Goal: Task Accomplishment & Management: Manage account settings

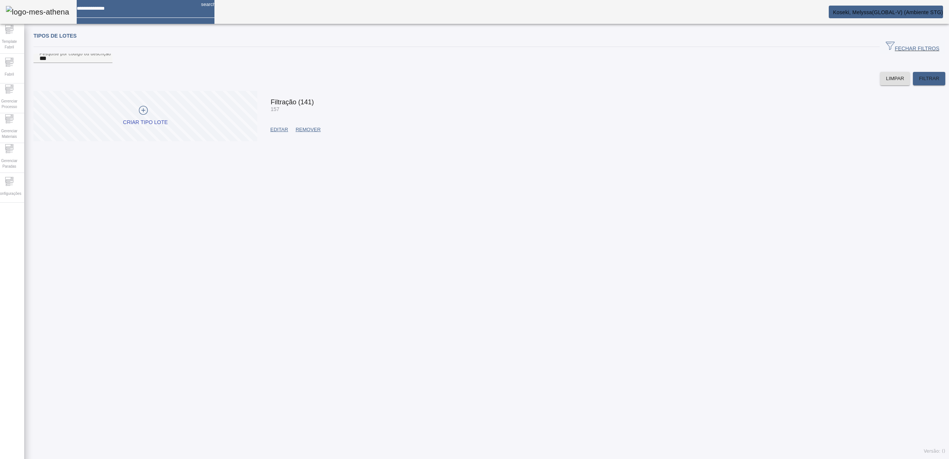
click at [275, 138] on span at bounding box center [279, 130] width 25 height 18
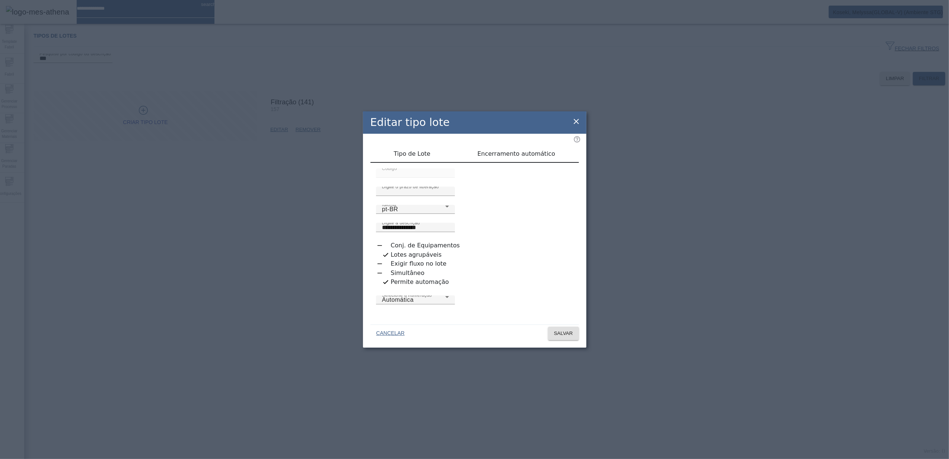
click at [575, 121] on icon at bounding box center [576, 121] width 9 height 9
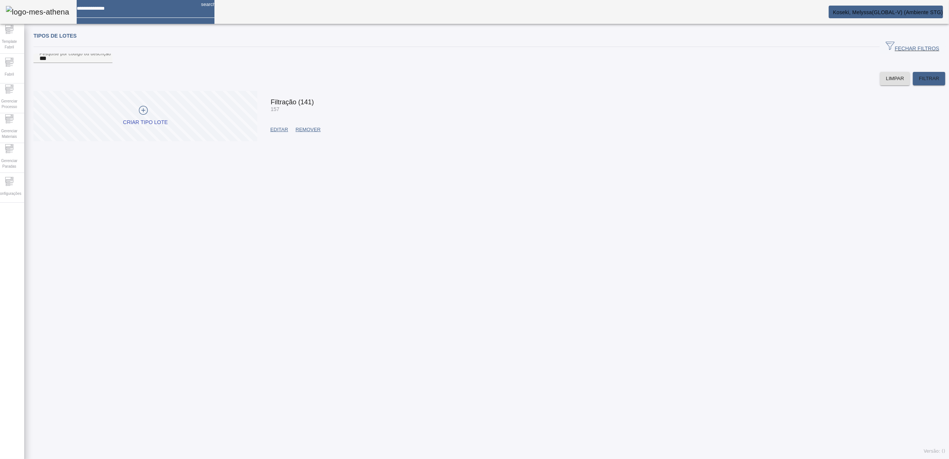
click at [291, 138] on span at bounding box center [279, 130] width 25 height 18
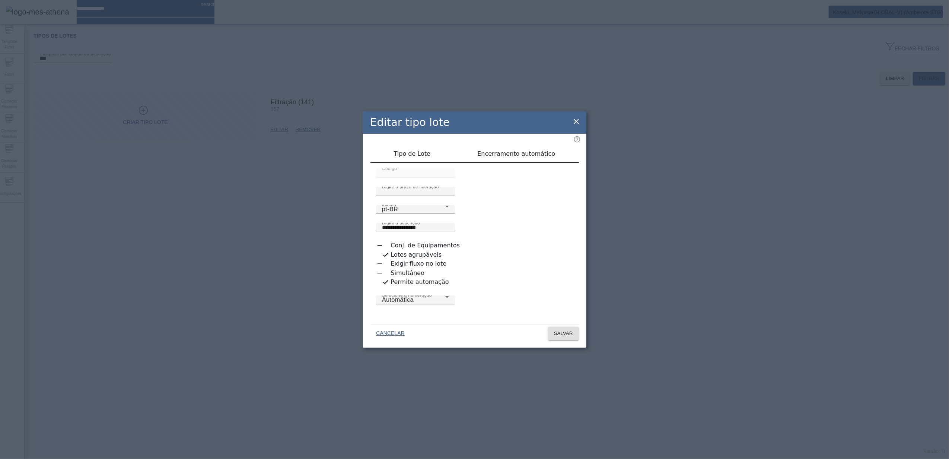
click at [387, 265] on div "button" at bounding box center [379, 272] width 15 height 15
click at [566, 326] on span at bounding box center [563, 333] width 31 height 18
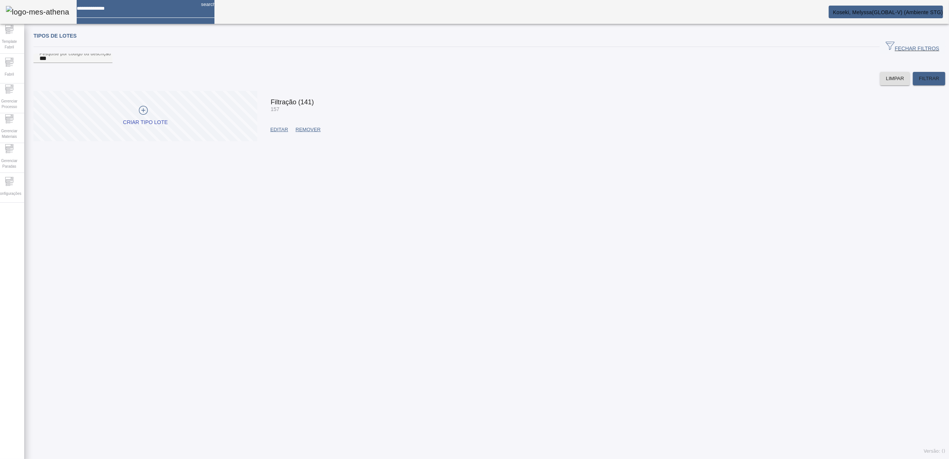
click at [281, 133] on span "EDITAR" at bounding box center [279, 129] width 18 height 7
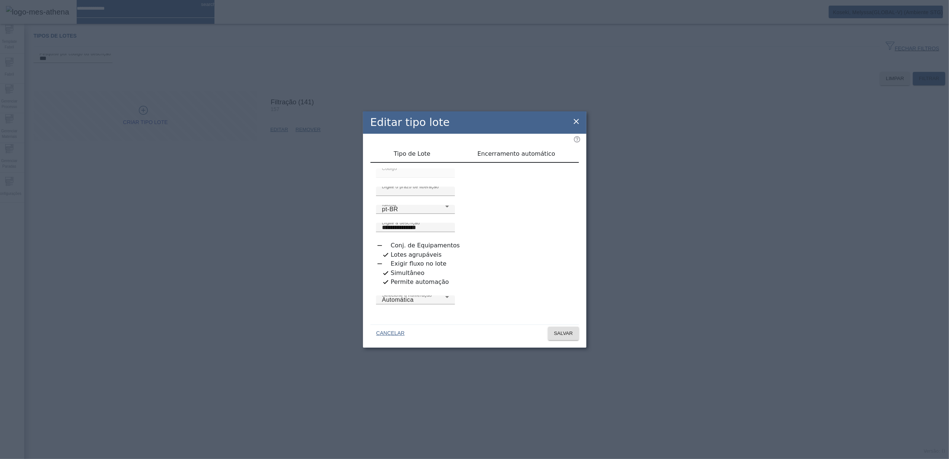
click at [389, 270] on icon "button" at bounding box center [385, 273] width 7 height 7
click at [567, 337] on span at bounding box center [563, 333] width 31 height 18
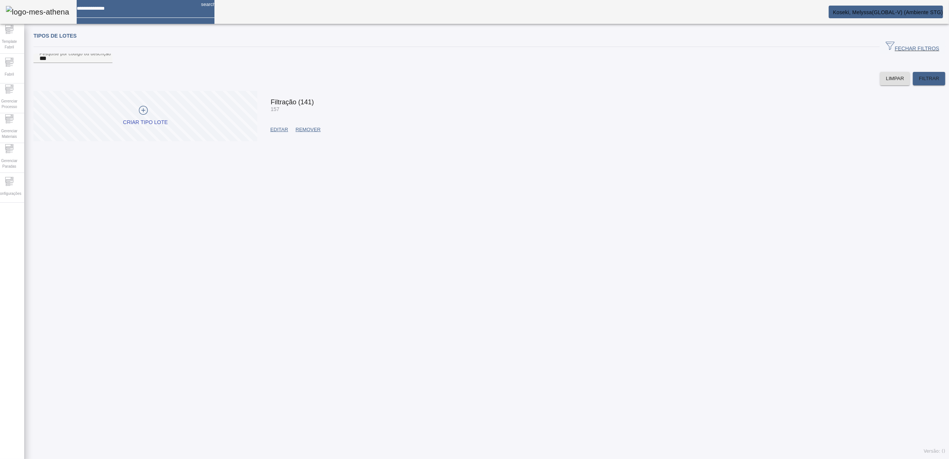
click at [286, 133] on span "EDITAR" at bounding box center [279, 129] width 18 height 7
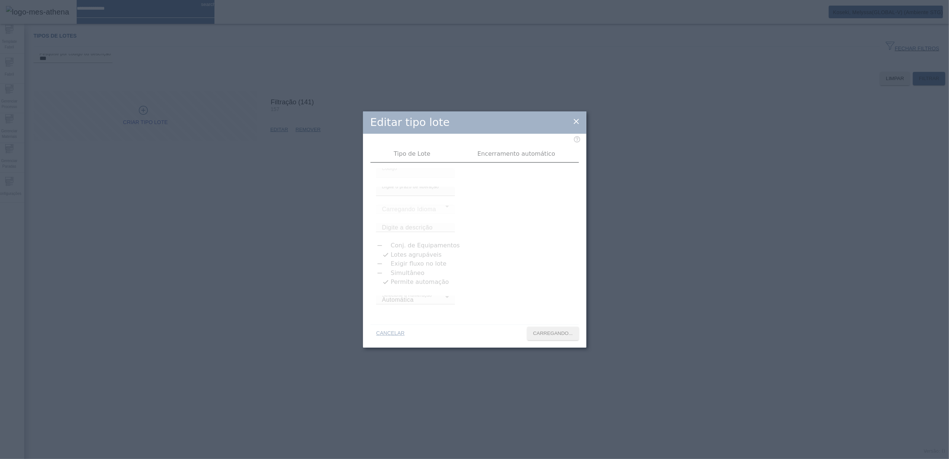
type input "**********"
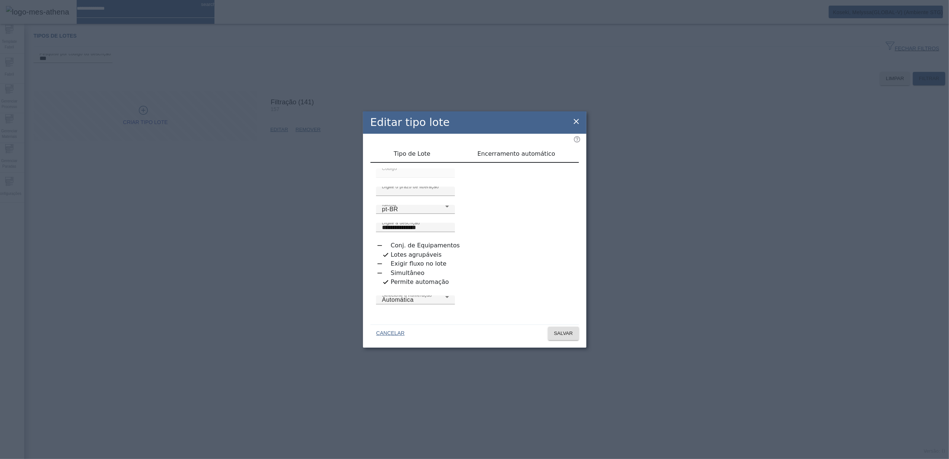
click at [425, 268] on div "Simultâneo" at bounding box center [400, 272] width 49 height 9
click at [387, 265] on div "button" at bounding box center [379, 272] width 15 height 15
click at [562, 334] on span "SALVAR" at bounding box center [563, 332] width 19 height 7
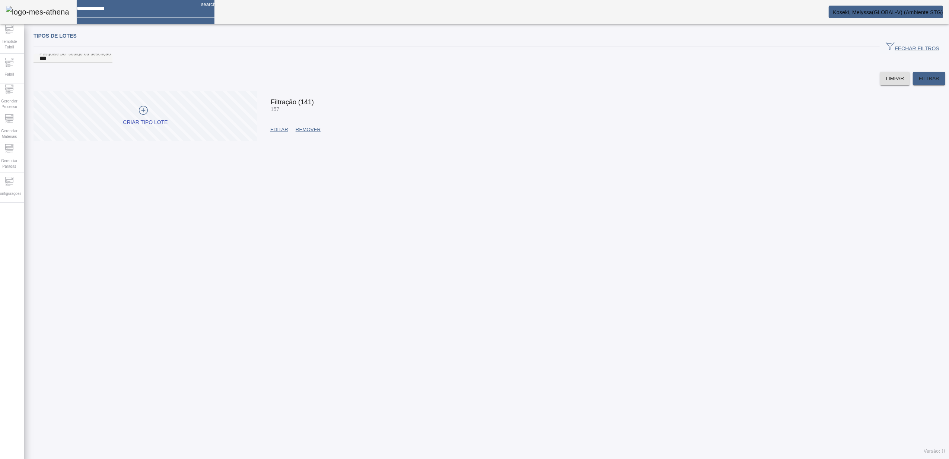
click at [282, 138] on span at bounding box center [279, 130] width 25 height 18
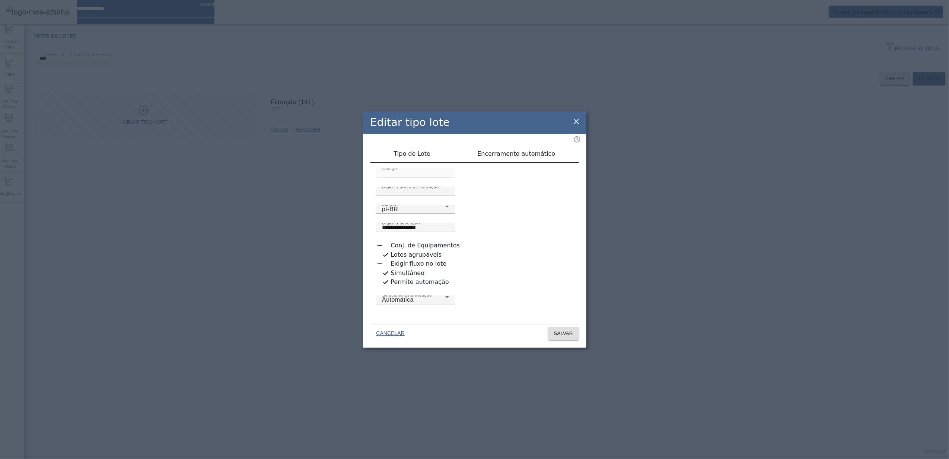
click at [393, 265] on div "button" at bounding box center [385, 272] width 15 height 15
click at [575, 119] on icon at bounding box center [576, 121] width 9 height 9
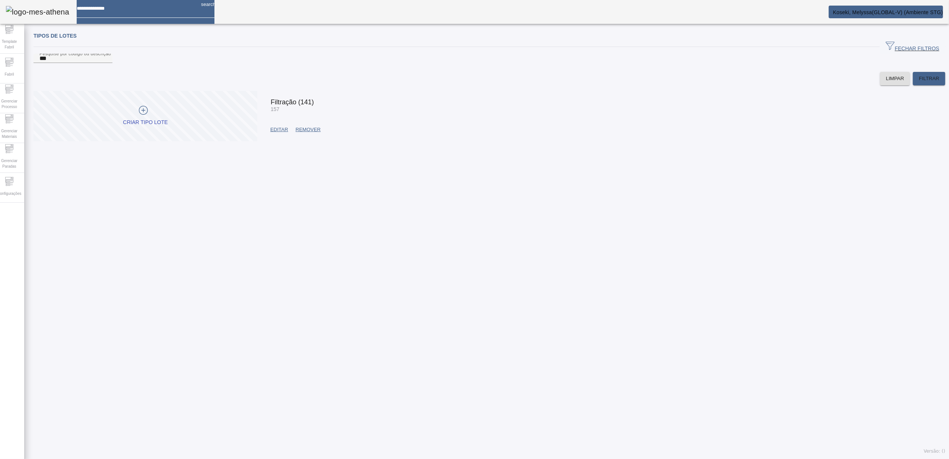
click at [272, 133] on span "EDITAR" at bounding box center [279, 129] width 18 height 7
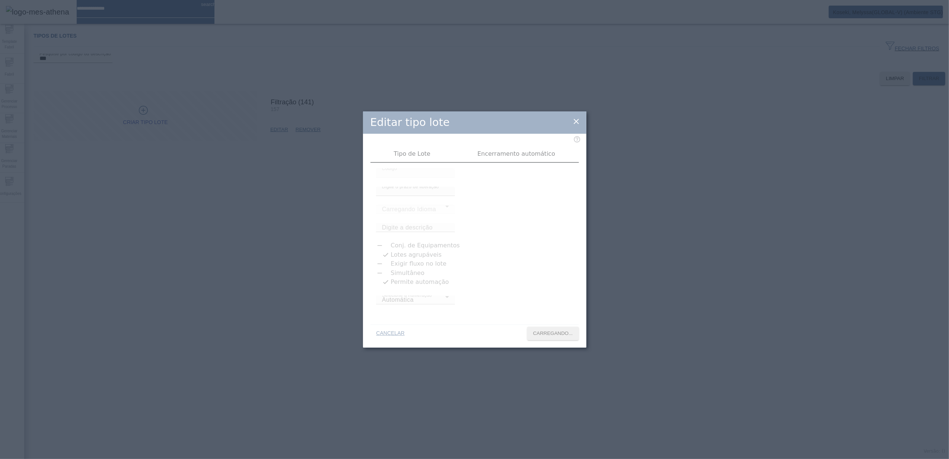
type input "**********"
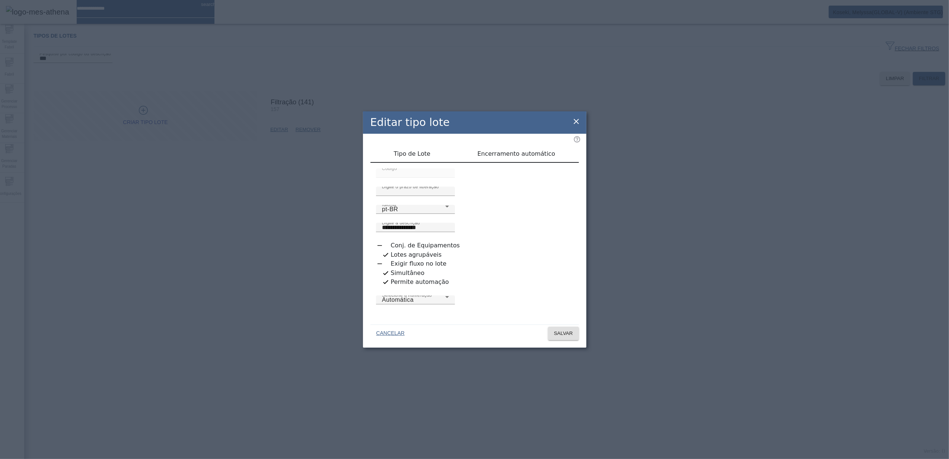
click at [393, 265] on div "button" at bounding box center [385, 272] width 15 height 15
click at [559, 332] on span "SALVAR" at bounding box center [563, 332] width 19 height 7
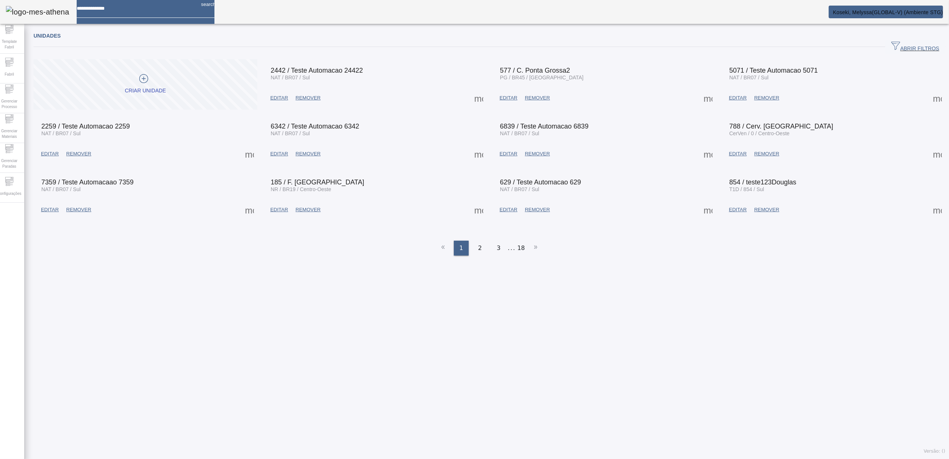
click at [892, 45] on span "ABRIR FILTROS" at bounding box center [915, 46] width 48 height 11
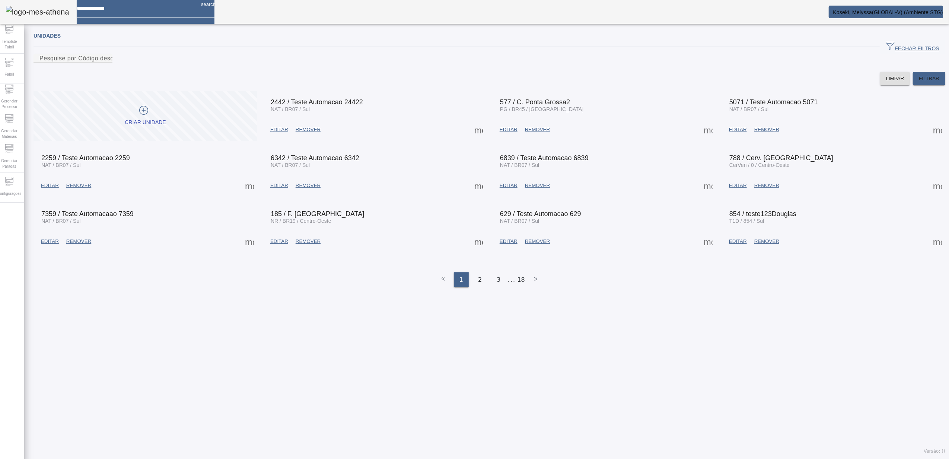
click at [175, 9] on input at bounding box center [136, 6] width 118 height 12
type input "****"
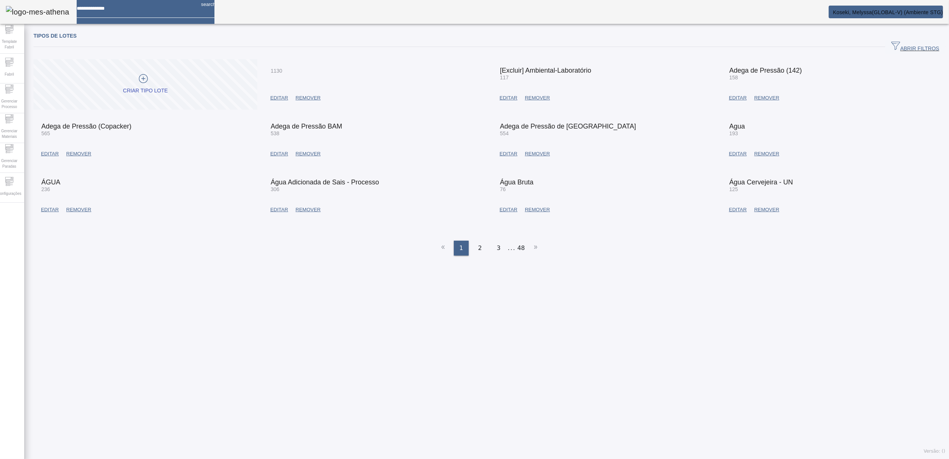
drag, startPoint x: 908, startPoint y: 36, endPoint x: 778, endPoint y: 68, distance: 133.5
click at [906, 36] on div "Tipos de lotes" at bounding box center [490, 35] width 912 height 9
drag, startPoint x: 883, startPoint y: 49, endPoint x: 892, endPoint y: 50, distance: 8.9
click at [892, 50] on span "ABRIR FILTROS" at bounding box center [915, 46] width 48 height 11
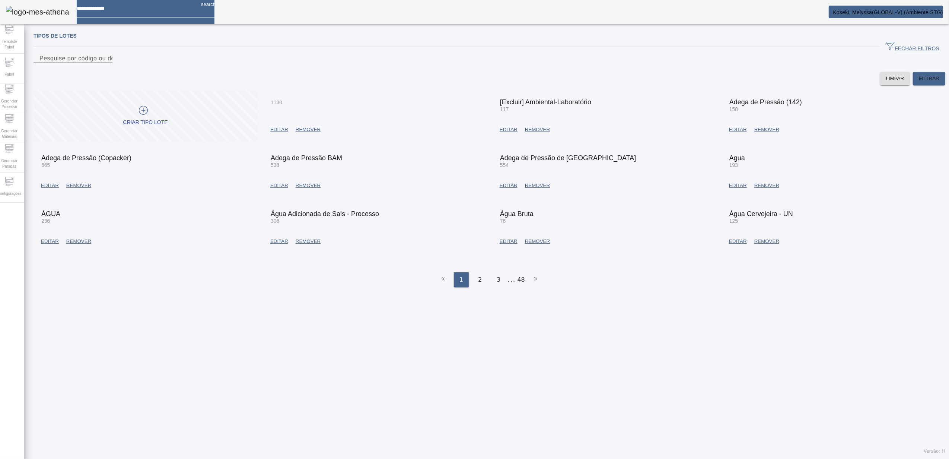
click at [106, 63] on div "Pesquise por código ou descrição" at bounding box center [72, 58] width 67 height 9
type input "***"
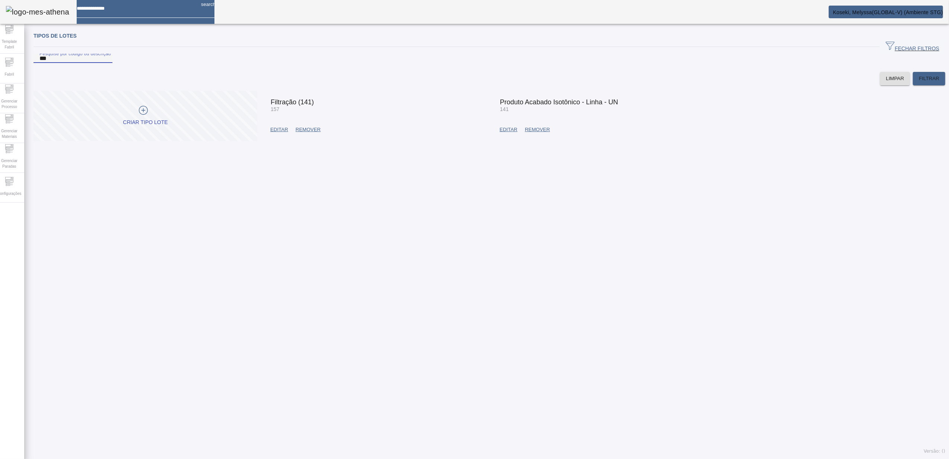
click at [271, 133] on span "EDITAR" at bounding box center [279, 129] width 18 height 7
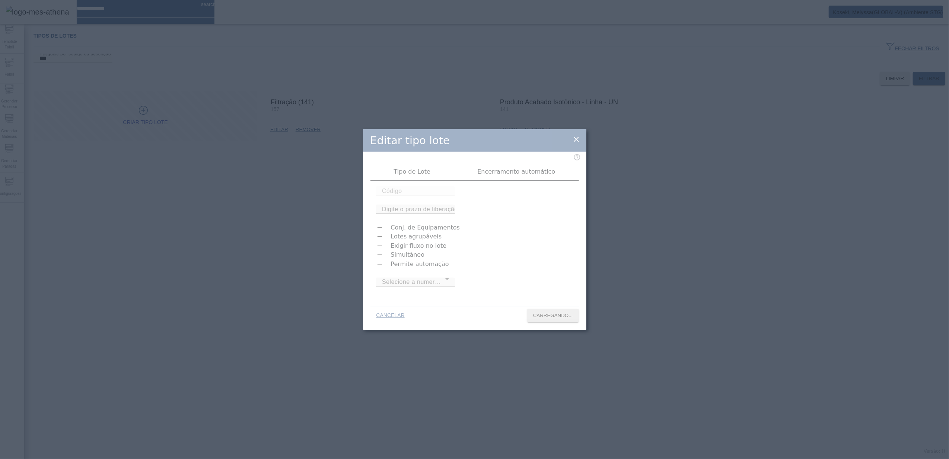
type input "***"
type input "**"
